Goal: Navigation & Orientation: Understand site structure

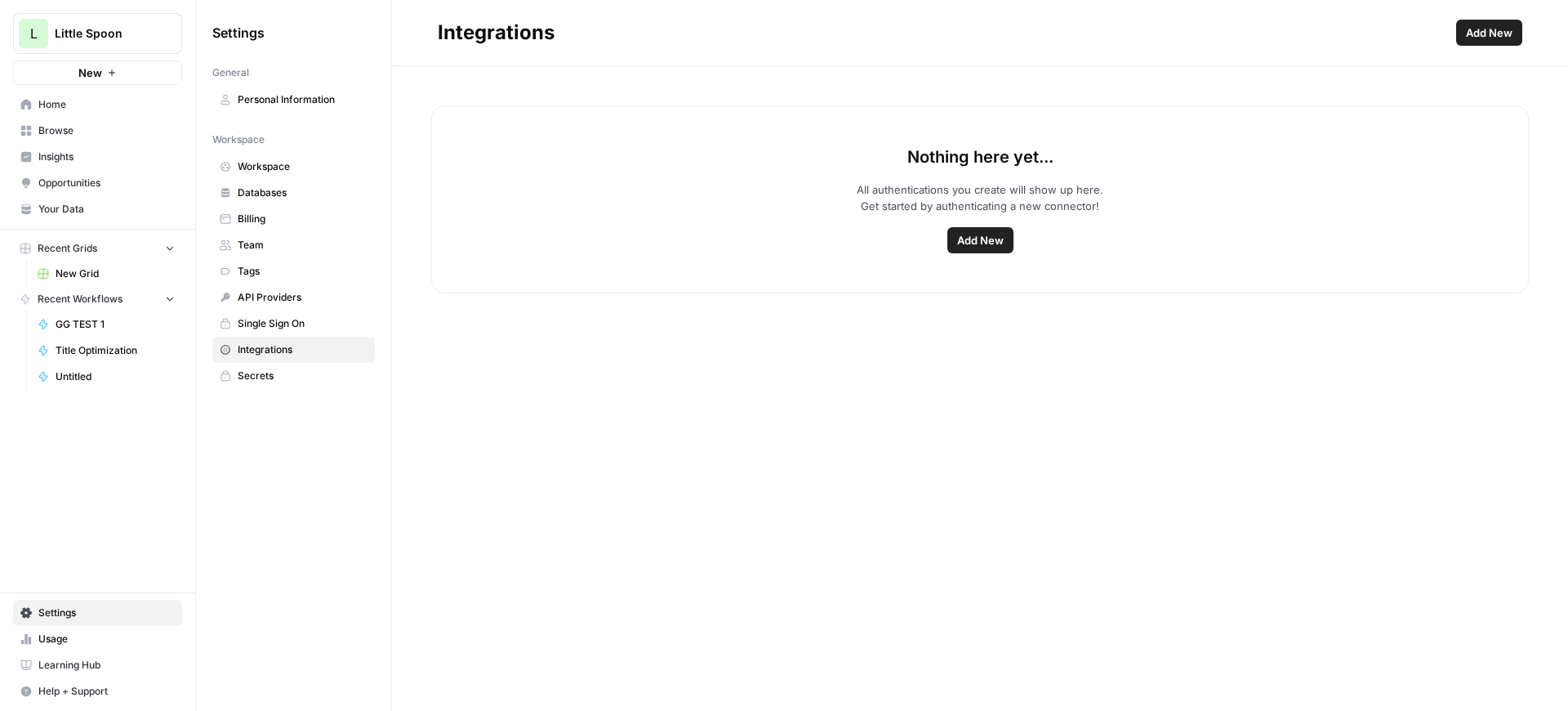
click at [73, 139] on link "Browse" at bounding box center [97, 130] width 169 height 26
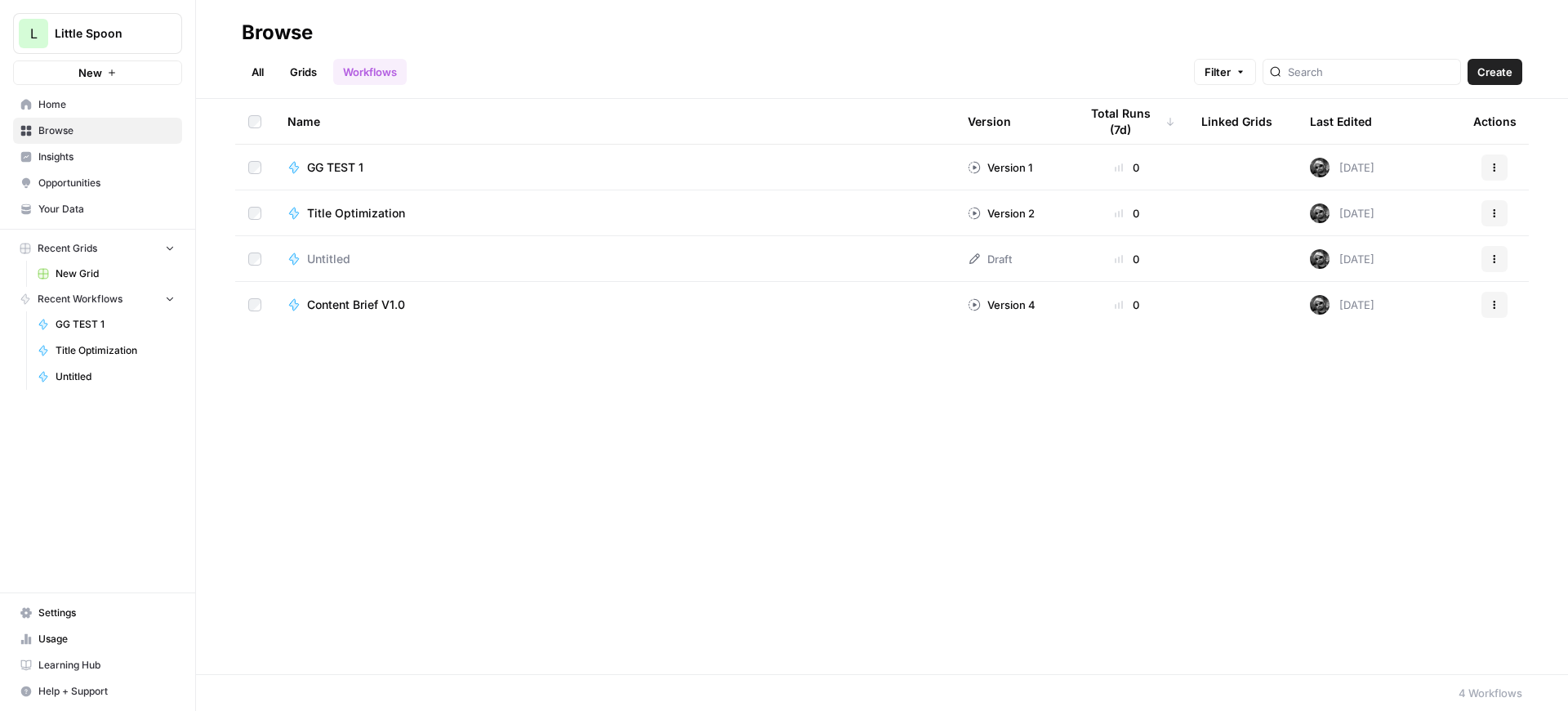
click at [83, 156] on span "Insights" at bounding box center [106, 157] width 136 height 15
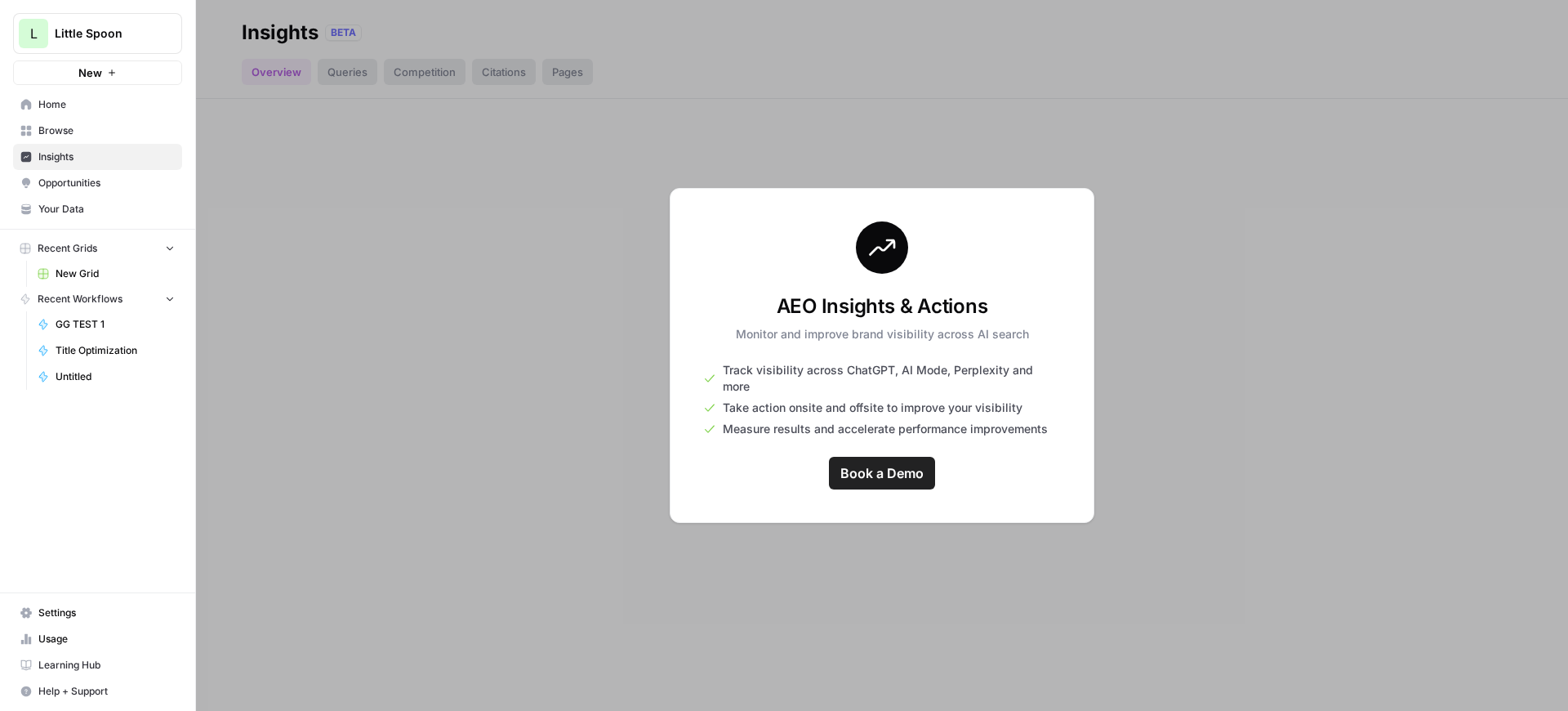
click at [86, 189] on span "Opportunities" at bounding box center [106, 183] width 136 height 15
click at [85, 199] on link "Your Data" at bounding box center [97, 209] width 169 height 26
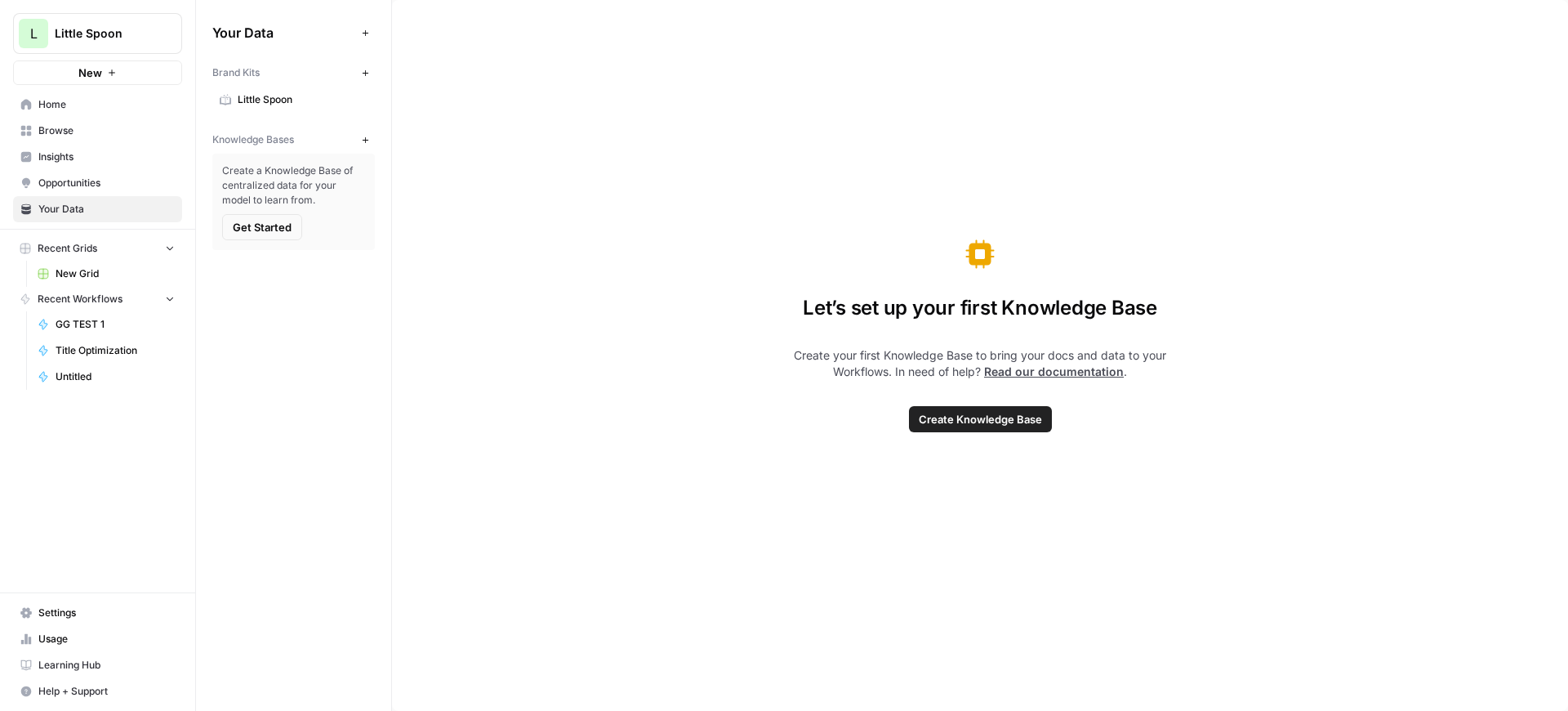
click at [106, 135] on span "Browse" at bounding box center [106, 131] width 136 height 15
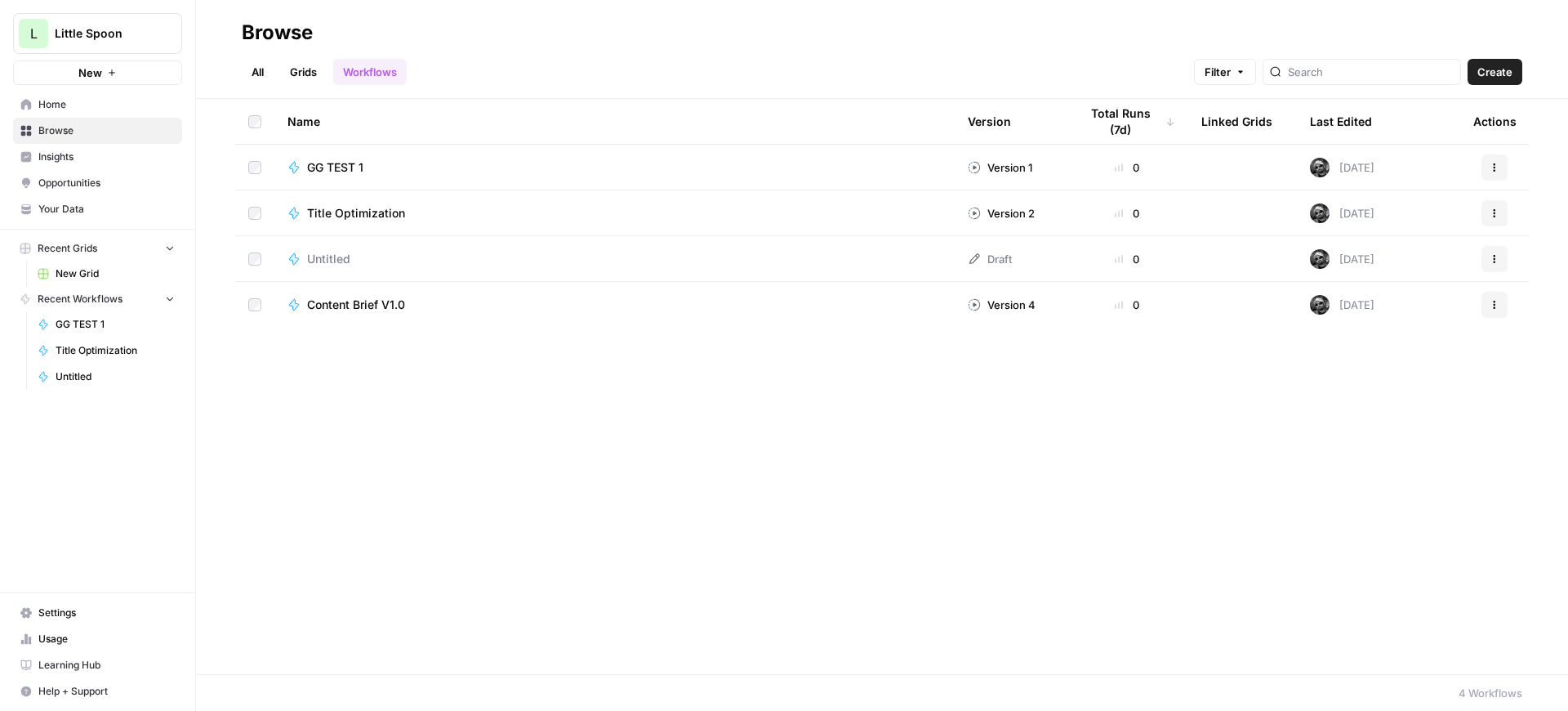
click at [107, 77] on icon "button" at bounding box center [112, 73] width 10 height 10
